Goal: Information Seeking & Learning: Find specific fact

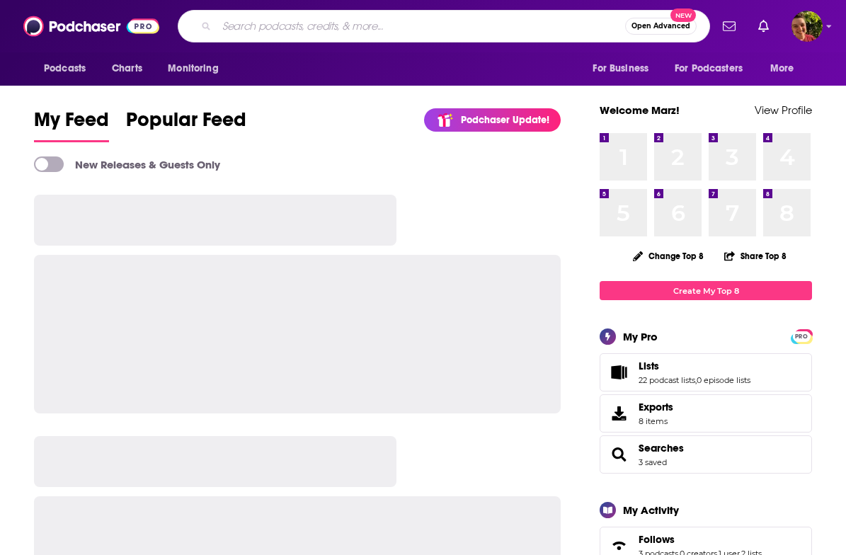
click at [308, 30] on input "Search podcasts, credits, & more..." at bounding box center [421, 26] width 408 height 23
paste input "we are more than moms"
type input "we are more than moms"
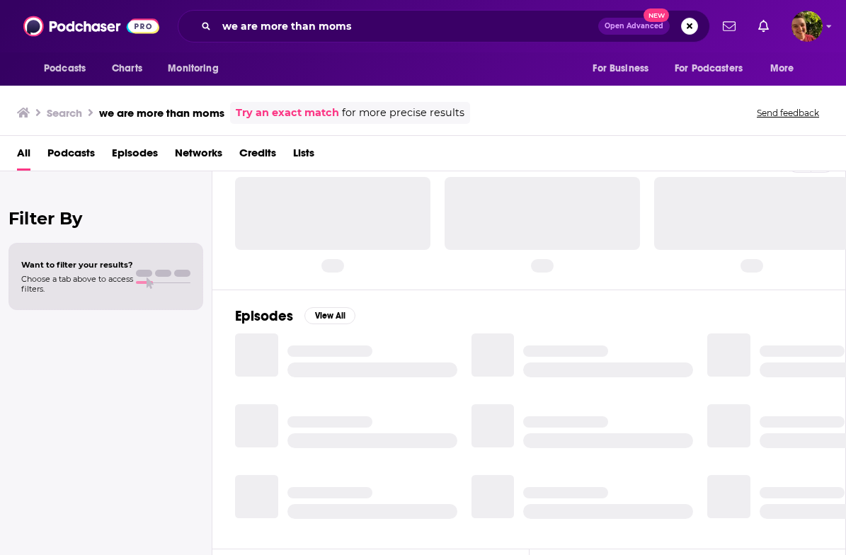
scroll to position [38, 0]
